Goal: Information Seeking & Learning: Learn about a topic

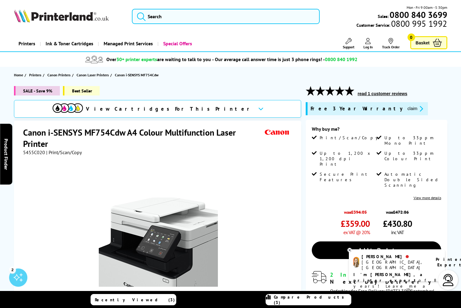
click at [258, 109] on icon at bounding box center [260, 108] width 5 height 3
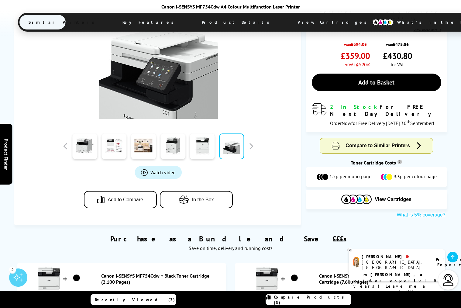
scroll to position [54, 0]
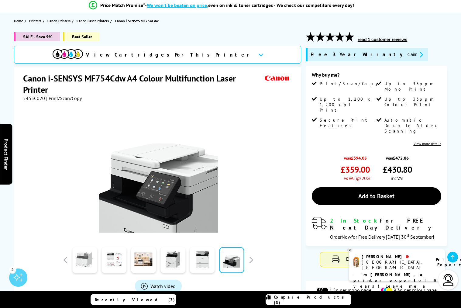
click at [89, 269] on link at bounding box center [84, 260] width 25 height 26
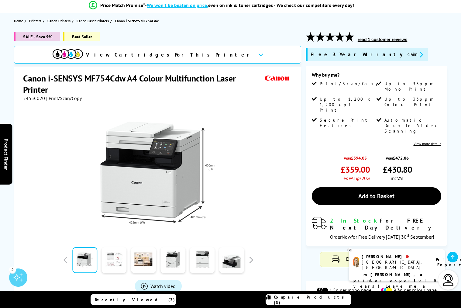
click at [117, 259] on link at bounding box center [114, 260] width 25 height 26
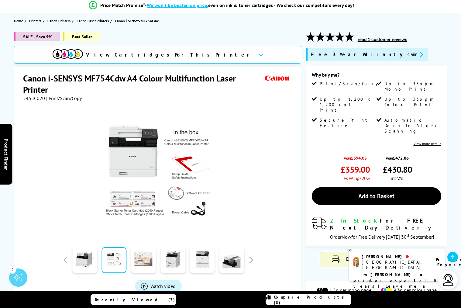
click at [138, 263] on link at bounding box center [143, 260] width 25 height 26
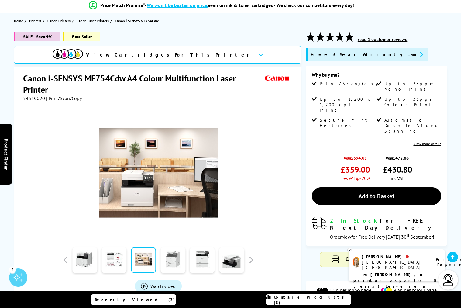
click at [178, 267] on link at bounding box center [172, 260] width 25 height 26
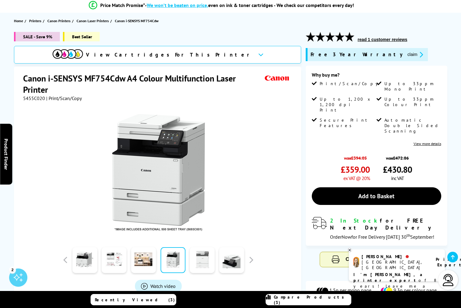
click at [204, 266] on link at bounding box center [202, 260] width 25 height 26
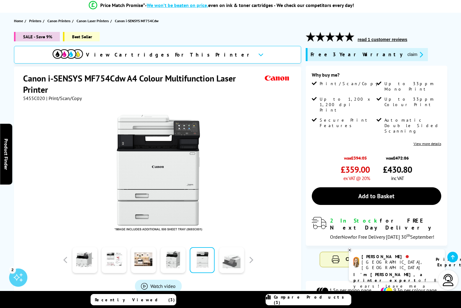
click at [226, 268] on link at bounding box center [231, 260] width 25 height 26
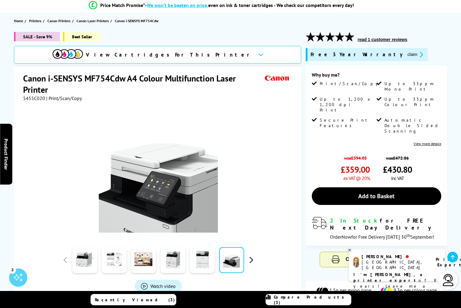
click at [251, 260] on button "button" at bounding box center [250, 259] width 9 height 9
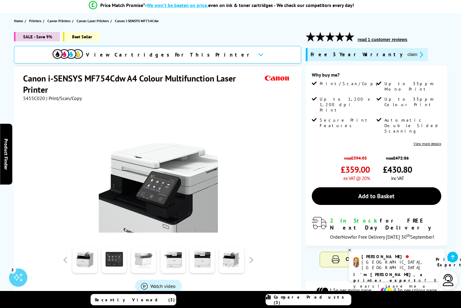
click at [152, 262] on link at bounding box center [143, 260] width 25 height 26
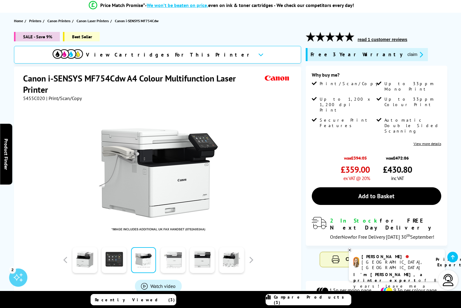
click at [179, 262] on link at bounding box center [172, 260] width 25 height 26
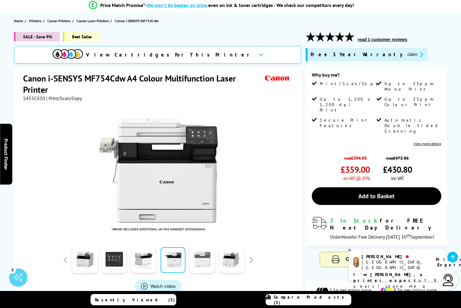
click at [200, 267] on link at bounding box center [201, 260] width 25 height 26
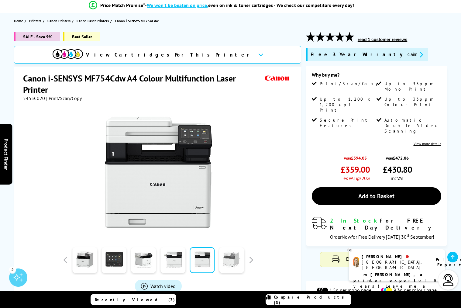
click at [232, 265] on link at bounding box center [231, 260] width 25 height 26
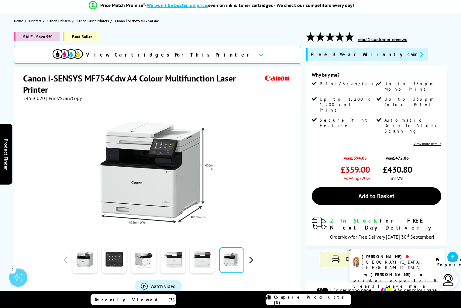
click at [247, 262] on button "button" at bounding box center [250, 259] width 9 height 9
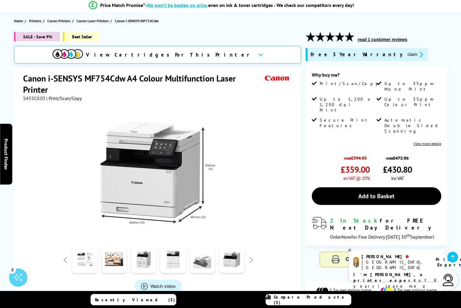
click at [214, 264] on link at bounding box center [202, 260] width 25 height 26
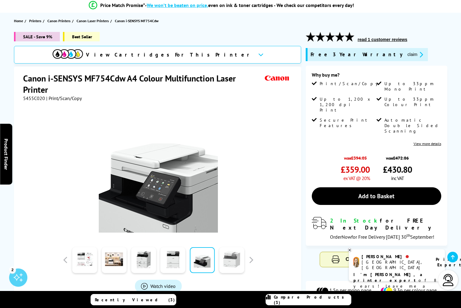
click at [229, 268] on link at bounding box center [231, 260] width 25 height 26
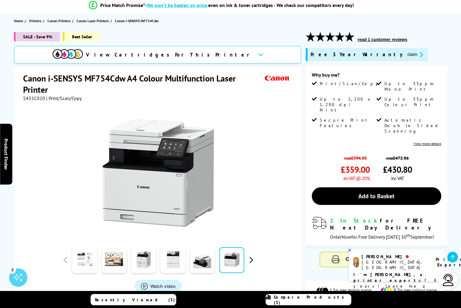
click at [251, 264] on button "button" at bounding box center [250, 259] width 9 height 9
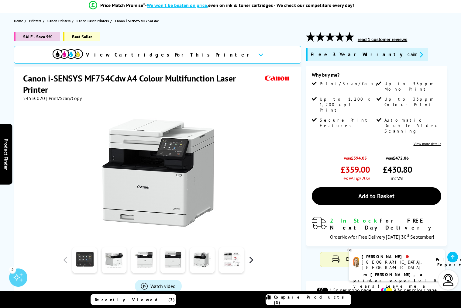
click at [251, 261] on button "button" at bounding box center [250, 259] width 9 height 9
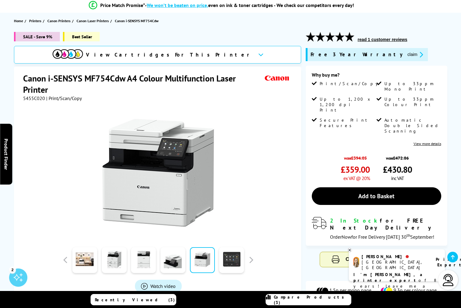
click at [214, 169] on img at bounding box center [158, 172] width 119 height 119
click at [95, 260] on link at bounding box center [84, 260] width 25 height 26
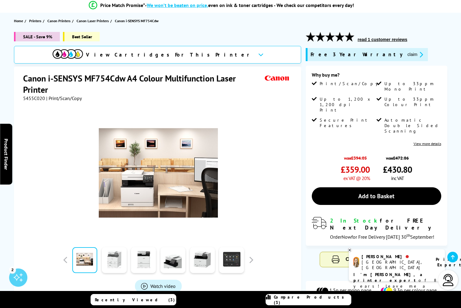
click at [124, 264] on link at bounding box center [114, 260] width 25 height 26
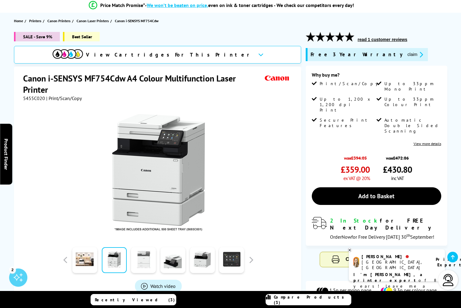
click at [140, 263] on link at bounding box center [143, 260] width 25 height 26
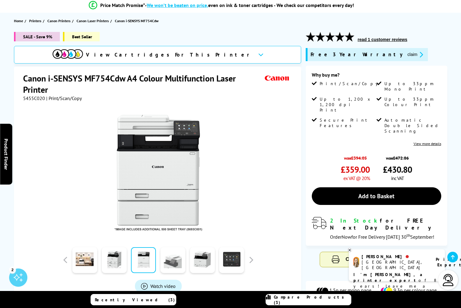
click at [164, 264] on link at bounding box center [172, 260] width 25 height 26
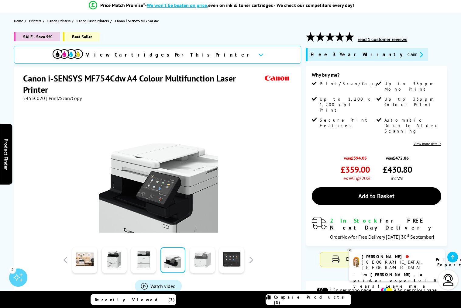
click at [195, 263] on link at bounding box center [202, 260] width 25 height 26
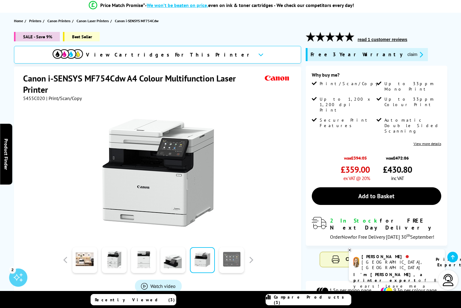
click at [236, 264] on link at bounding box center [231, 260] width 25 height 26
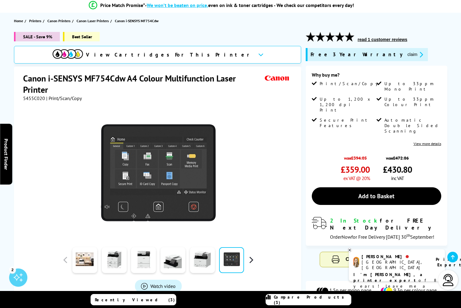
click at [247, 258] on button "button" at bounding box center [250, 259] width 9 height 9
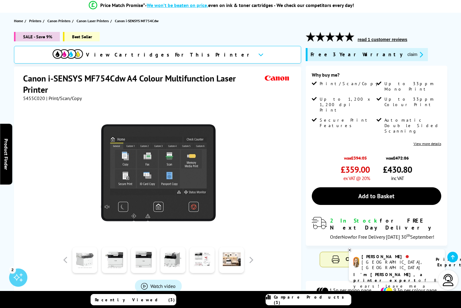
click at [87, 256] on link at bounding box center [84, 260] width 25 height 26
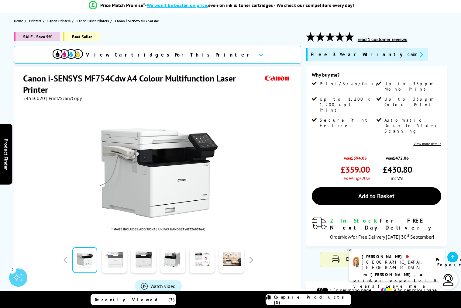
click at [109, 261] on link at bounding box center [114, 260] width 25 height 26
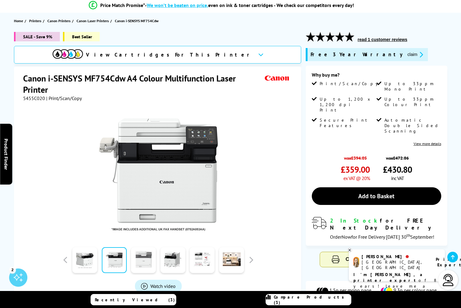
click at [139, 267] on link at bounding box center [143, 260] width 25 height 26
click at [168, 268] on link at bounding box center [172, 260] width 25 height 26
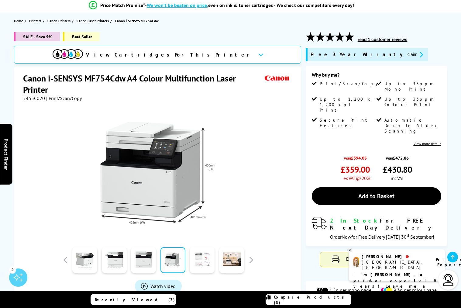
click at [194, 264] on link at bounding box center [201, 260] width 25 height 26
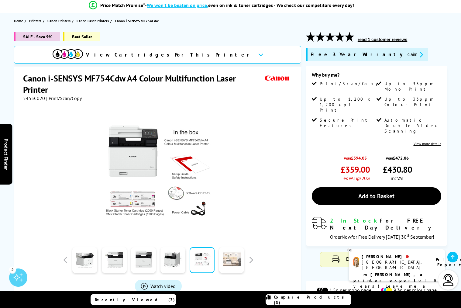
click at [231, 266] on link at bounding box center [231, 260] width 25 height 26
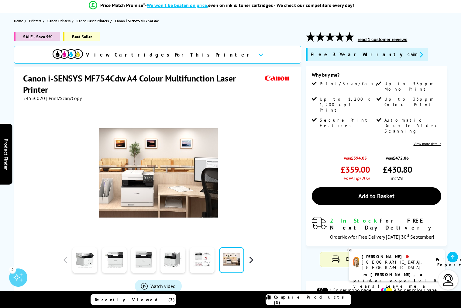
click at [252, 261] on button "button" at bounding box center [250, 259] width 9 height 9
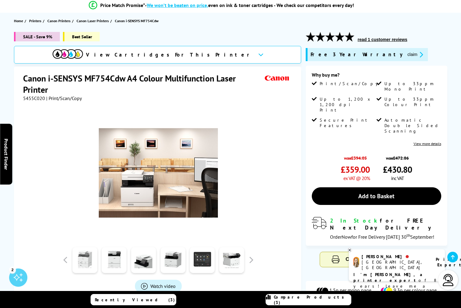
click at [93, 267] on link at bounding box center [84, 260] width 25 height 26
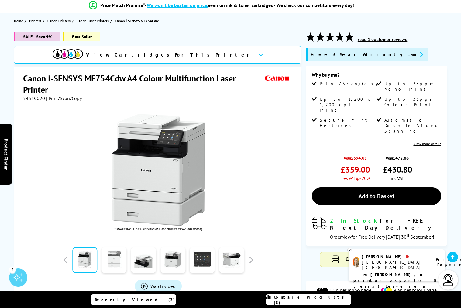
click at [107, 264] on link at bounding box center [114, 260] width 25 height 26
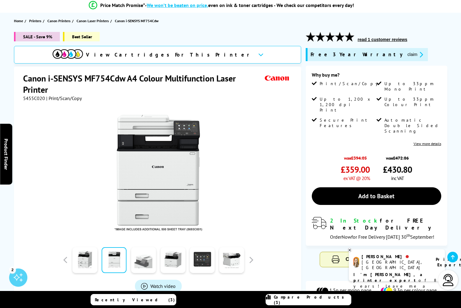
click at [138, 263] on link at bounding box center [143, 260] width 25 height 26
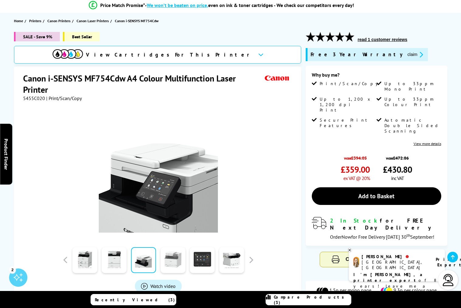
click at [173, 264] on link at bounding box center [172, 260] width 25 height 26
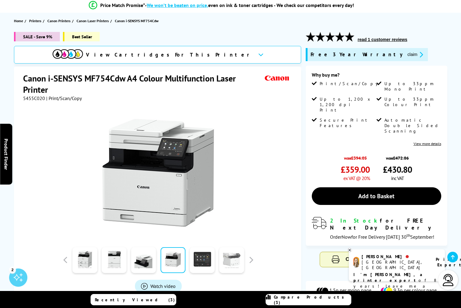
click at [240, 260] on link at bounding box center [231, 260] width 25 height 26
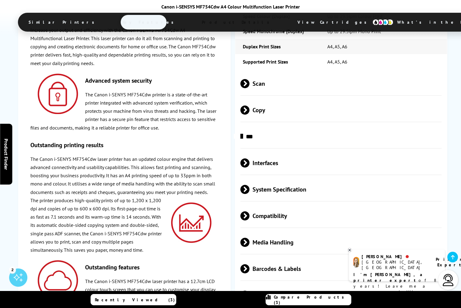
scroll to position [1303, 0]
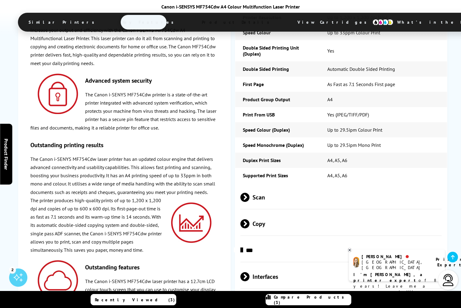
click at [249, 219] on span at bounding box center [249, 223] width 0 height 9
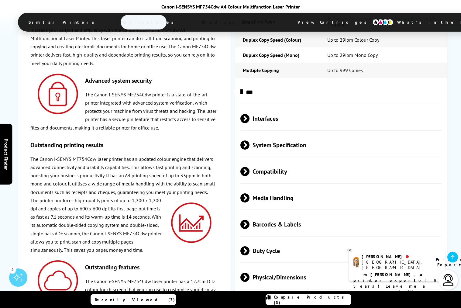
scroll to position [1644, 0]
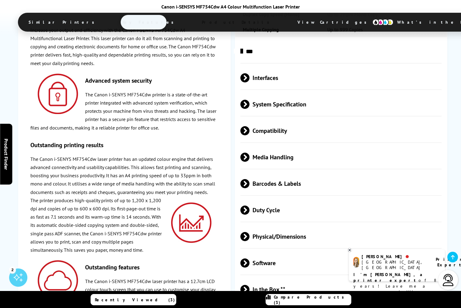
click at [249, 152] on span at bounding box center [249, 156] width 0 height 9
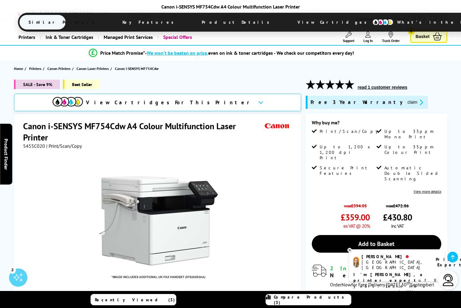
scroll to position [0, 0]
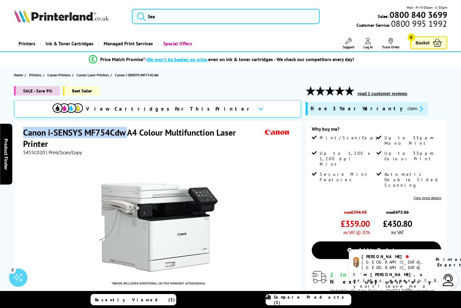
drag, startPoint x: 24, startPoint y: 133, endPoint x: 128, endPoint y: 133, distance: 104.4
click at [128, 133] on h1 "Canon i-SENSYS MF754Cdw A4 Colour Multifunction Laser Printer" at bounding box center [143, 138] width 240 height 22
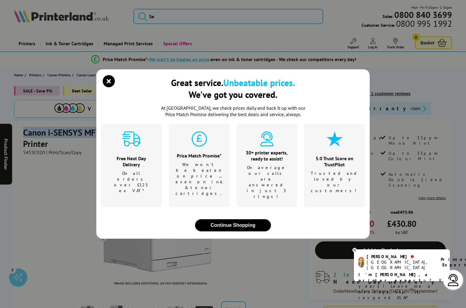
copy h1 "Canon i-SENSYS MF754Cdw"
click at [109, 87] on icon "close modal" at bounding box center [109, 81] width 12 height 12
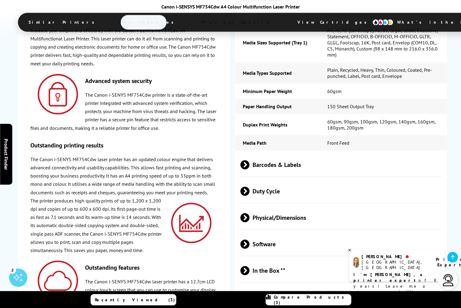
scroll to position [1930, 0]
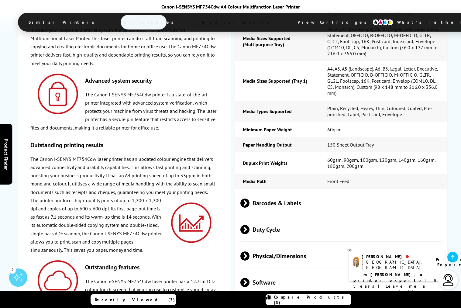
click at [249, 225] on span at bounding box center [249, 229] width 0 height 9
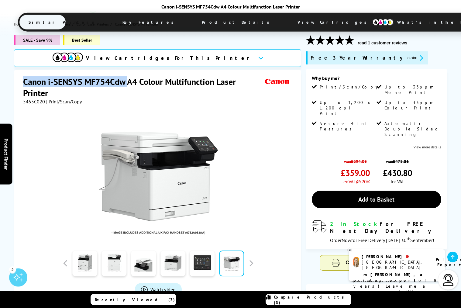
scroll to position [0, 0]
